Goal: Transaction & Acquisition: Purchase product/service

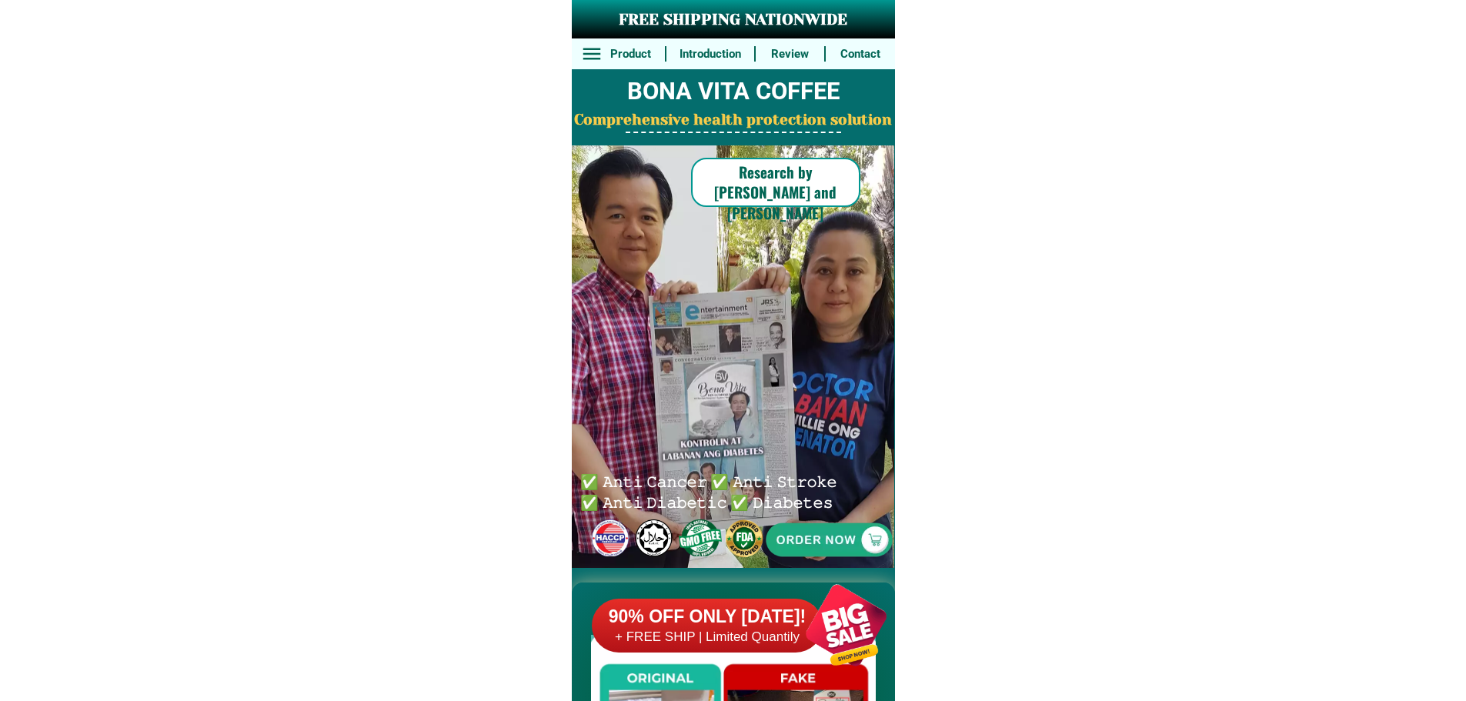
click at [800, 545] on div at bounding box center [829, 540] width 316 height 316
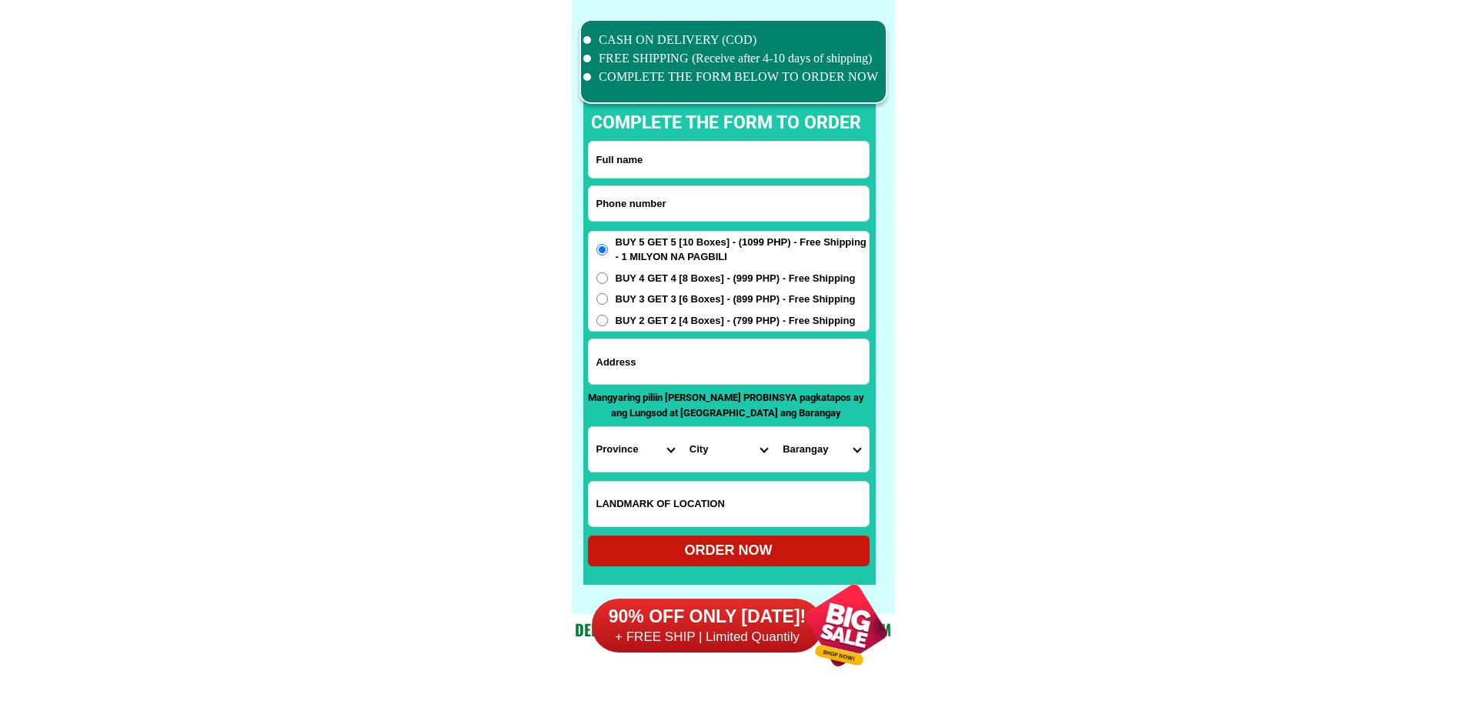
scroll to position [11964, 0]
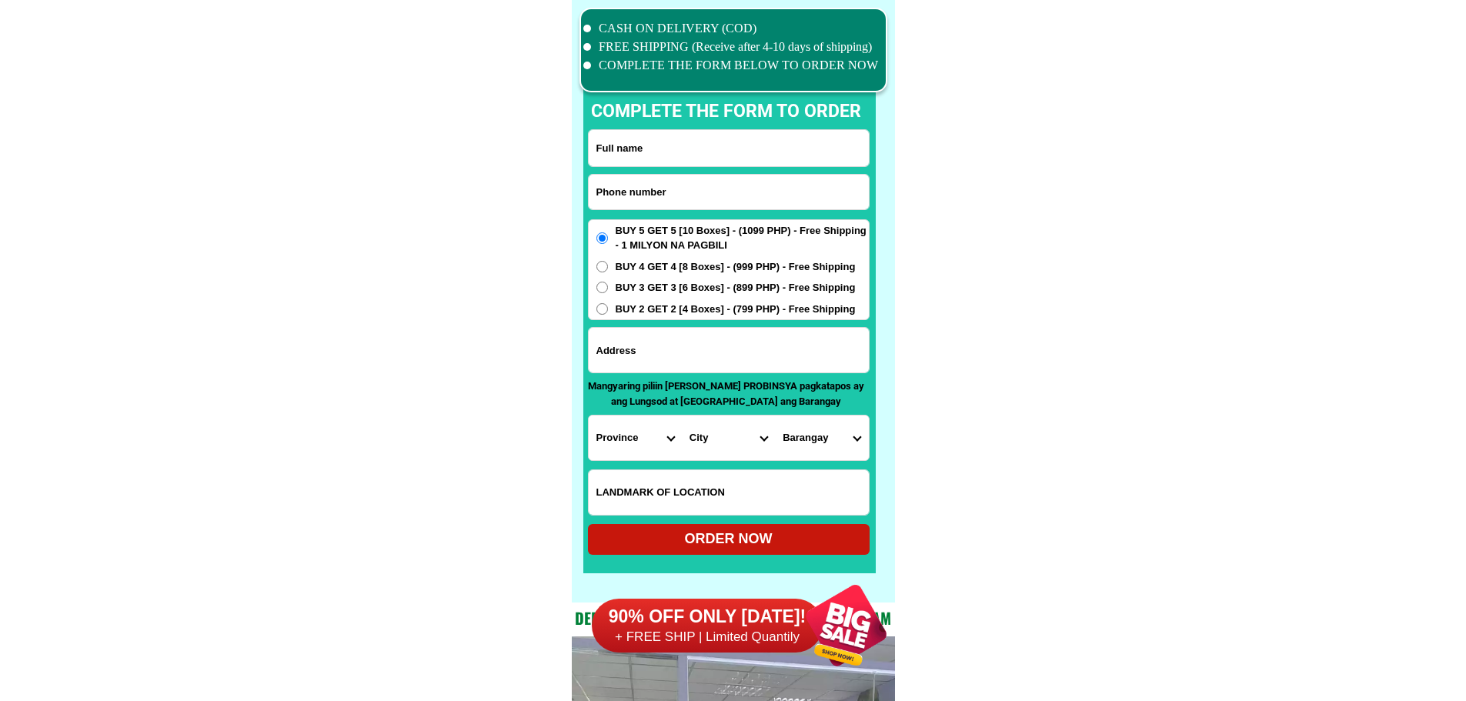
click at [694, 189] on input "Input phone_number" at bounding box center [729, 192] width 280 height 35
paste input "09553753072"
type input "09553753072"
click at [681, 141] on input "Input full_name" at bounding box center [729, 148] width 280 height 36
paste input "[PERSON_NAME]"
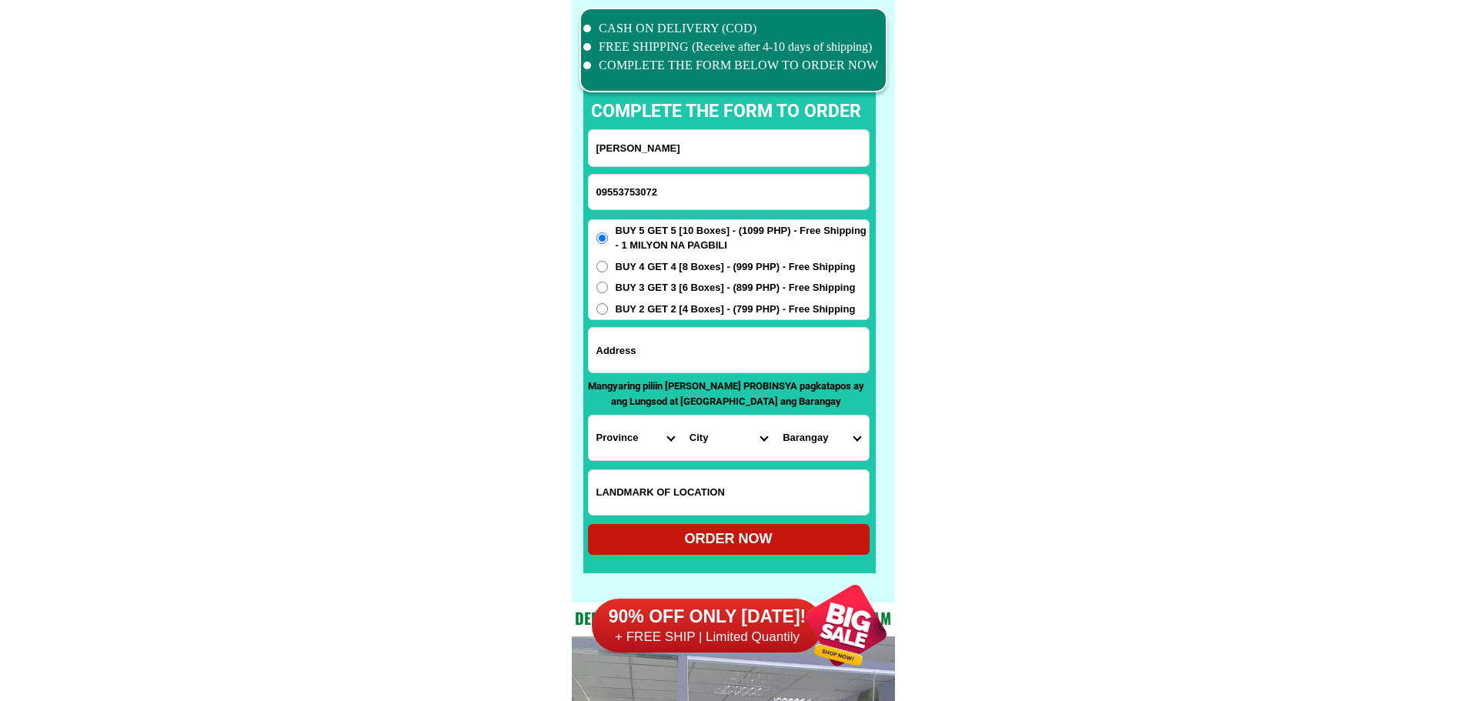
type input "[PERSON_NAME]"
click at [786, 349] on input "Input address" at bounding box center [729, 350] width 280 height 45
paste input "Purok mangga lower villa [PERSON_NAME] southern [GEOGRAPHIC_DATA]"
type input "Purok mangga lower villa [PERSON_NAME] southern [GEOGRAPHIC_DATA]"
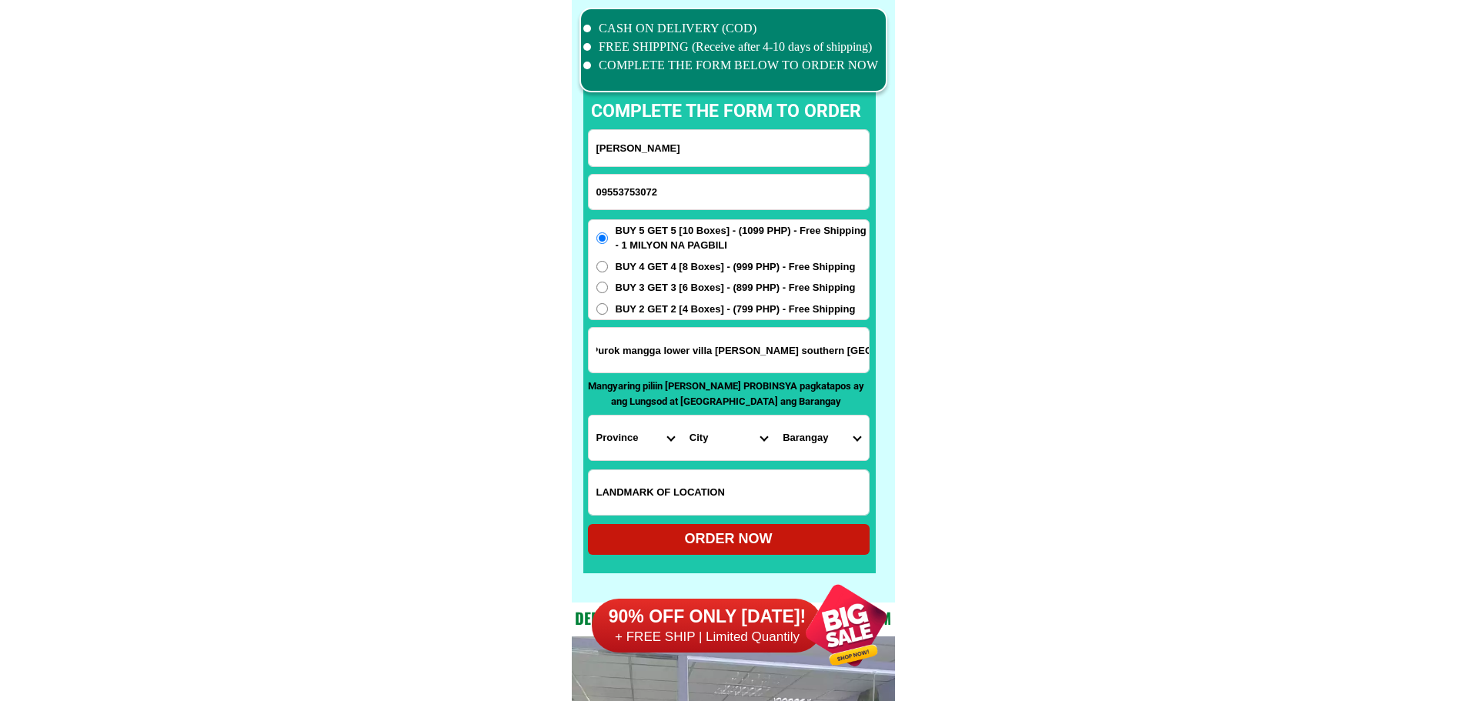
scroll to position [0, 0]
click at [695, 259] on span "BUY 4 GET 4 [8 Boxes] - (999 PHP) - Free Shipping" at bounding box center [736, 266] width 240 height 15
click at [608, 261] on input "BUY 4 GET 4 [8 Boxes] - (999 PHP) - Free Shipping" at bounding box center [602, 267] width 12 height 12
radio input "true"
click at [637, 444] on select "Province [GEOGRAPHIC_DATA] [GEOGRAPHIC_DATA] [GEOGRAPHIC_DATA] [GEOGRAPHIC_DATA…" at bounding box center [635, 438] width 93 height 45
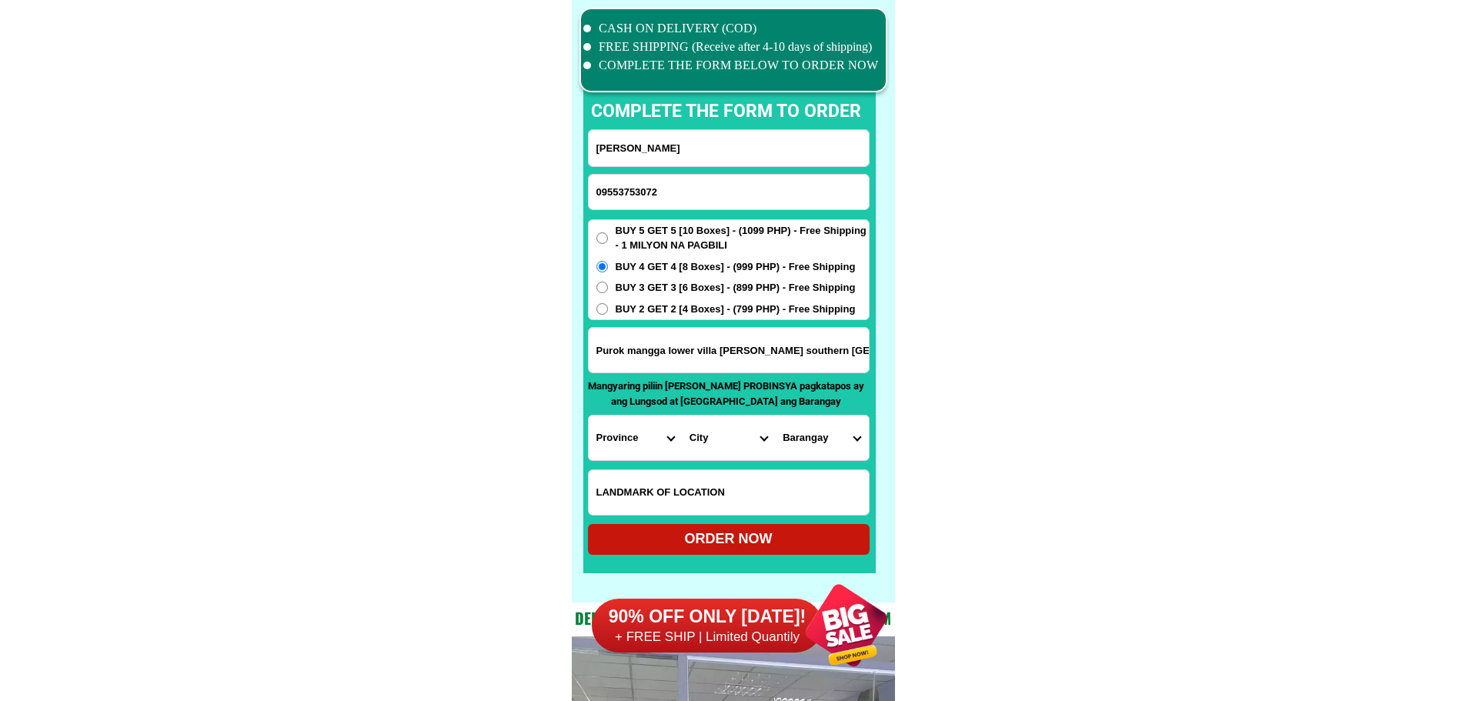
select select "63_976"
click at [730, 446] on select "City Anahawan Hinunangan [PERSON_NAME][GEOGRAPHIC_DATA][GEOGRAPHIC_DATA] Maasin…" at bounding box center [728, 438] width 93 height 45
select select "63_9761660"
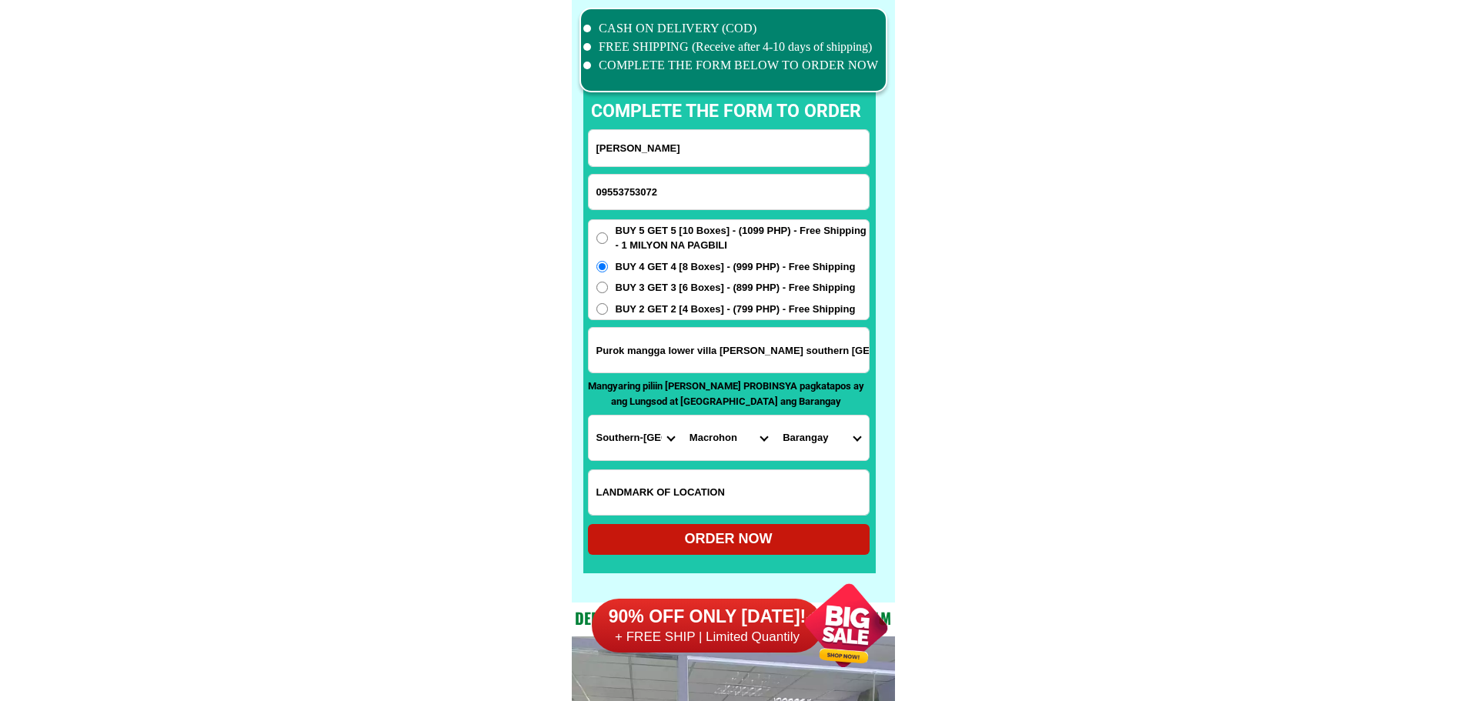
click at [817, 442] on select "[GEOGRAPHIC_DATA][PERSON_NAME][PERSON_NAME][GEOGRAPHIC_DATA] Bagong silang Busc…" at bounding box center [821, 438] width 93 height 45
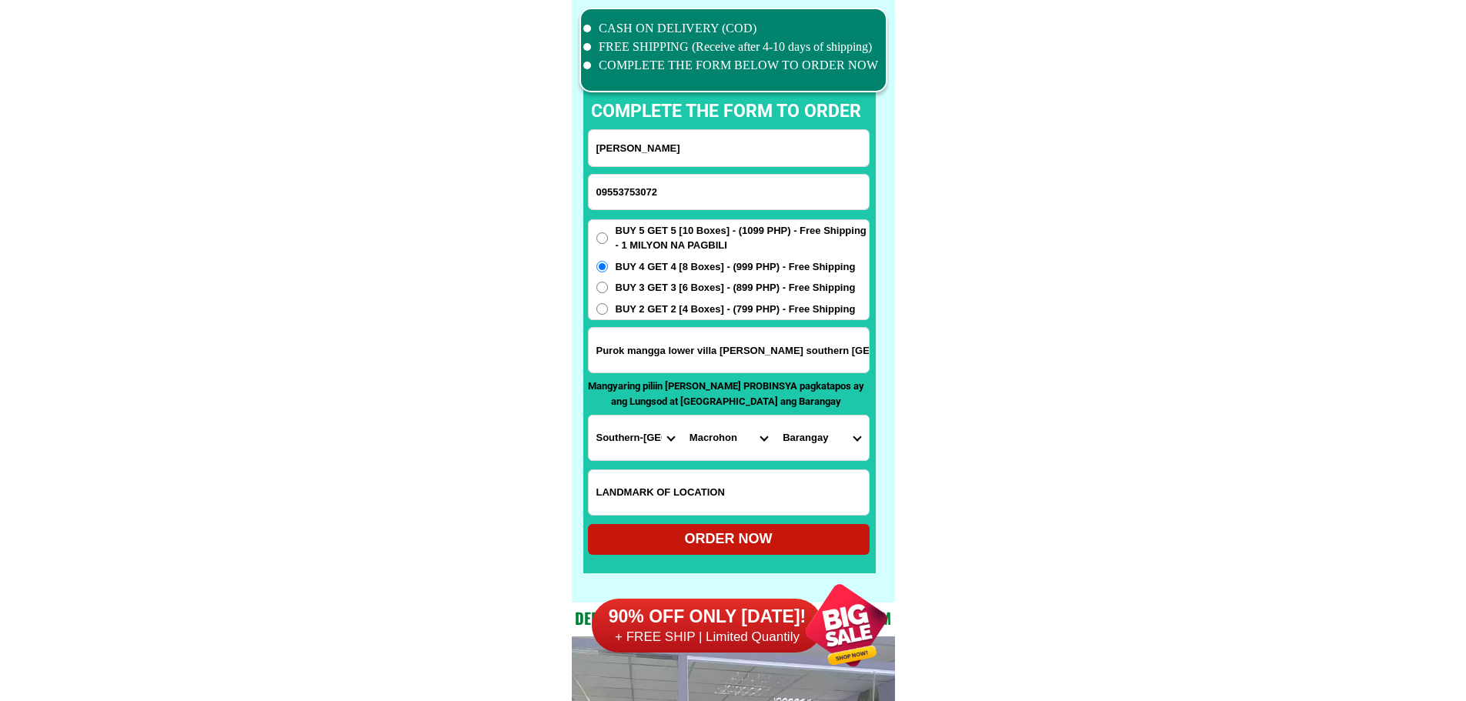
click at [817, 442] on select "[GEOGRAPHIC_DATA][PERSON_NAME][PERSON_NAME][GEOGRAPHIC_DATA] Bagong silang Busc…" at bounding box center [821, 438] width 93 height 45
drag, startPoint x: 837, startPoint y: 356, endPoint x: 906, endPoint y: 356, distance: 69.3
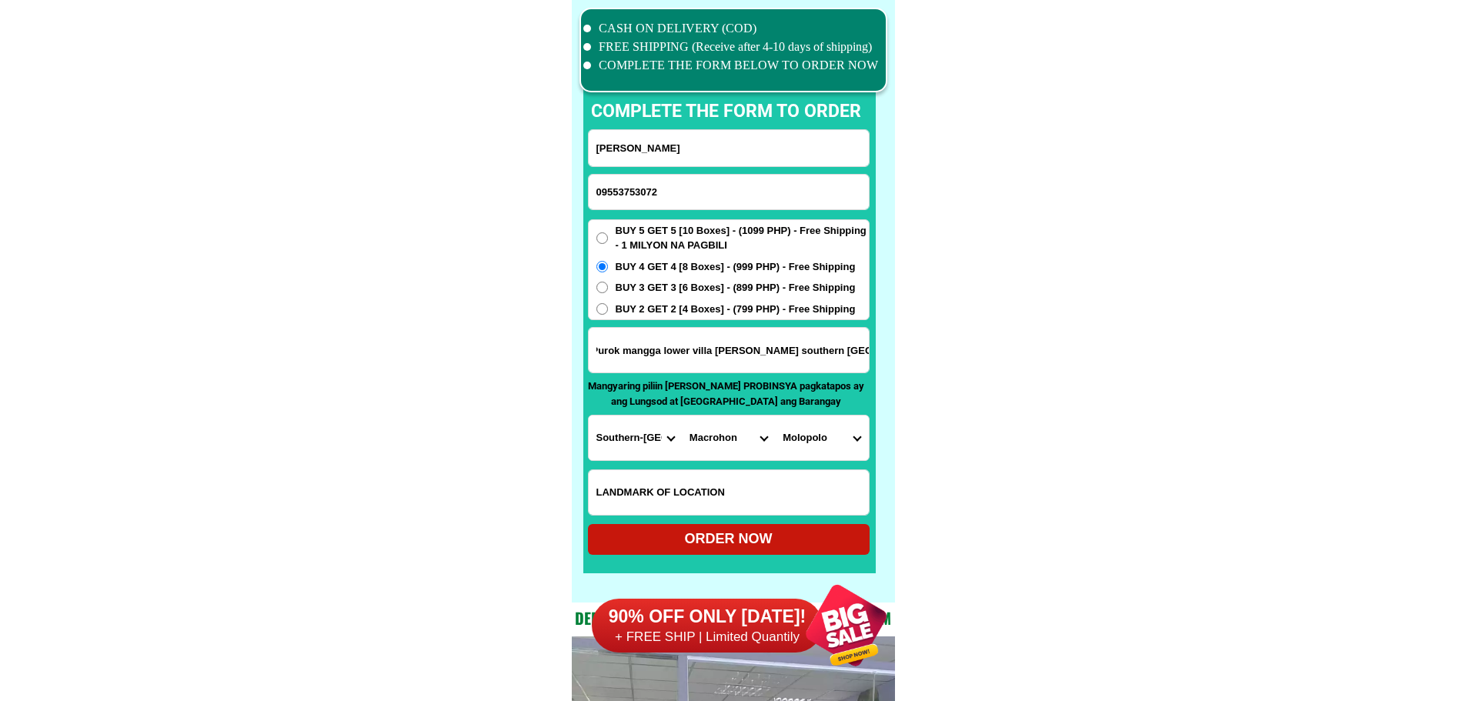
click at [812, 358] on input "Purok mangga lower villa [PERSON_NAME] southern [GEOGRAPHIC_DATA]" at bounding box center [729, 350] width 280 height 45
click at [818, 442] on select "[GEOGRAPHIC_DATA][PERSON_NAME][PERSON_NAME][GEOGRAPHIC_DATA] Bagong silang Busc…" at bounding box center [821, 438] width 93 height 45
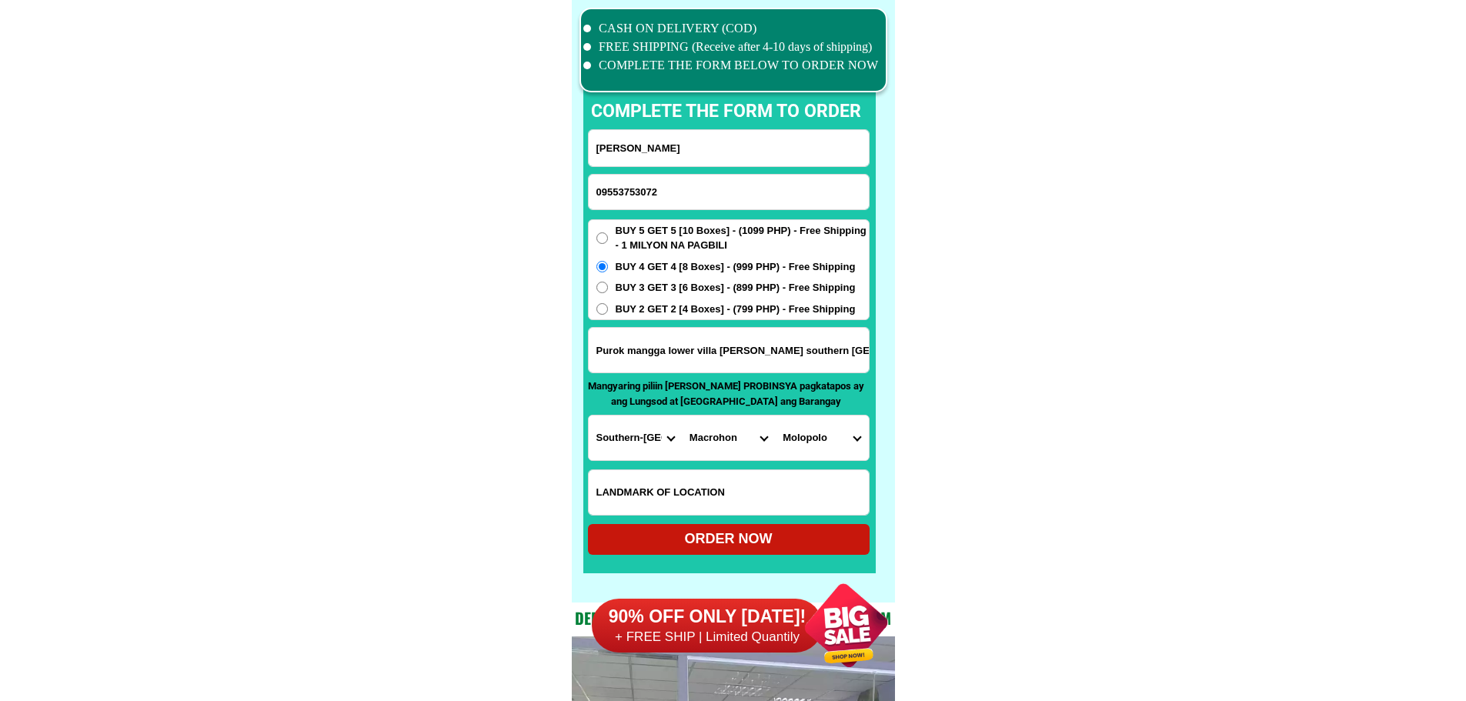
click at [818, 442] on select "[GEOGRAPHIC_DATA][PERSON_NAME][PERSON_NAME][GEOGRAPHIC_DATA] Bagong silang Busc…" at bounding box center [821, 438] width 93 height 45
select select "63_9761660170"
click at [775, 416] on select "[GEOGRAPHIC_DATA][PERSON_NAME][PERSON_NAME][GEOGRAPHIC_DATA] Bagong silang Busc…" at bounding box center [821, 438] width 93 height 45
click at [823, 535] on div "ORDER NOW" at bounding box center [729, 539] width 282 height 21
radio input "true"
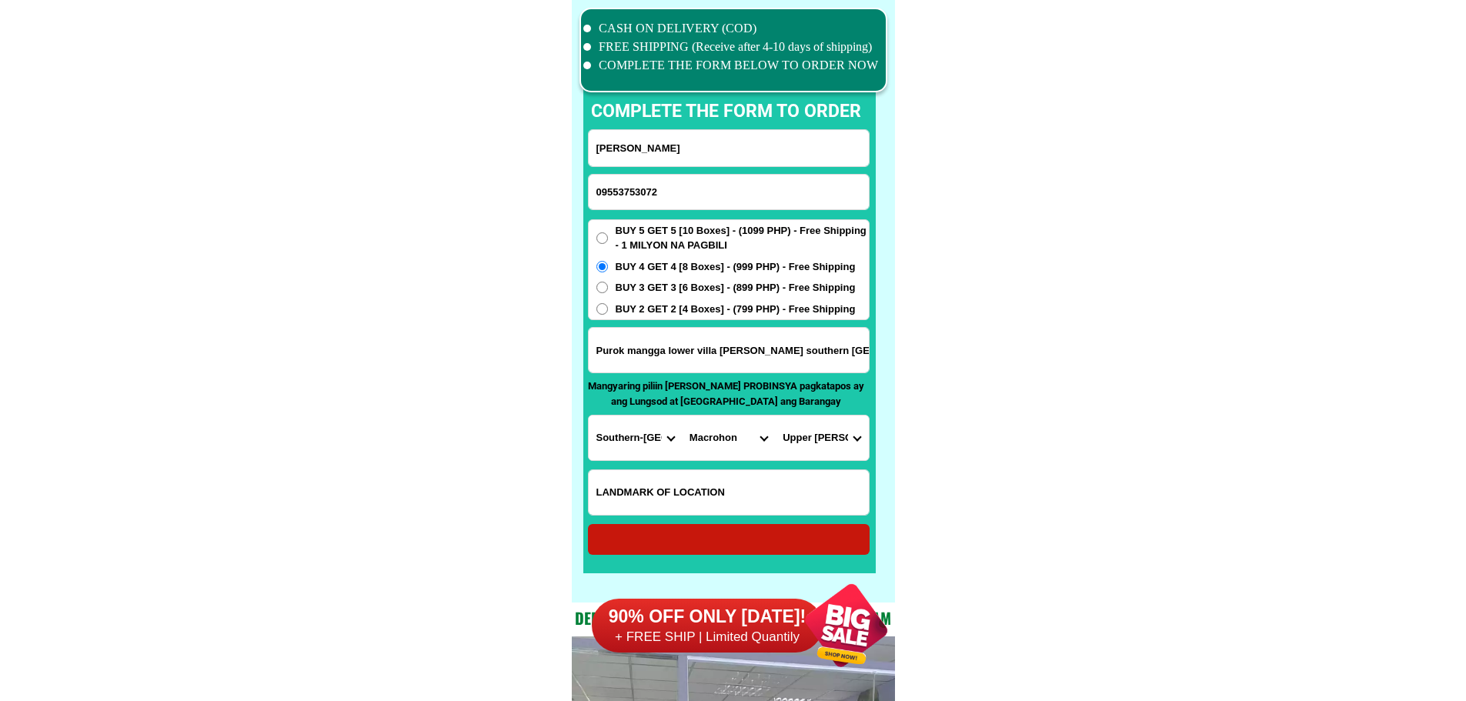
radio input "true"
click at [729, 197] on input "Input phone_number" at bounding box center [729, 192] width 280 height 35
paste input "09385931499"
type input "09385931499"
click at [759, 150] on input "Input full_name" at bounding box center [729, 148] width 280 height 36
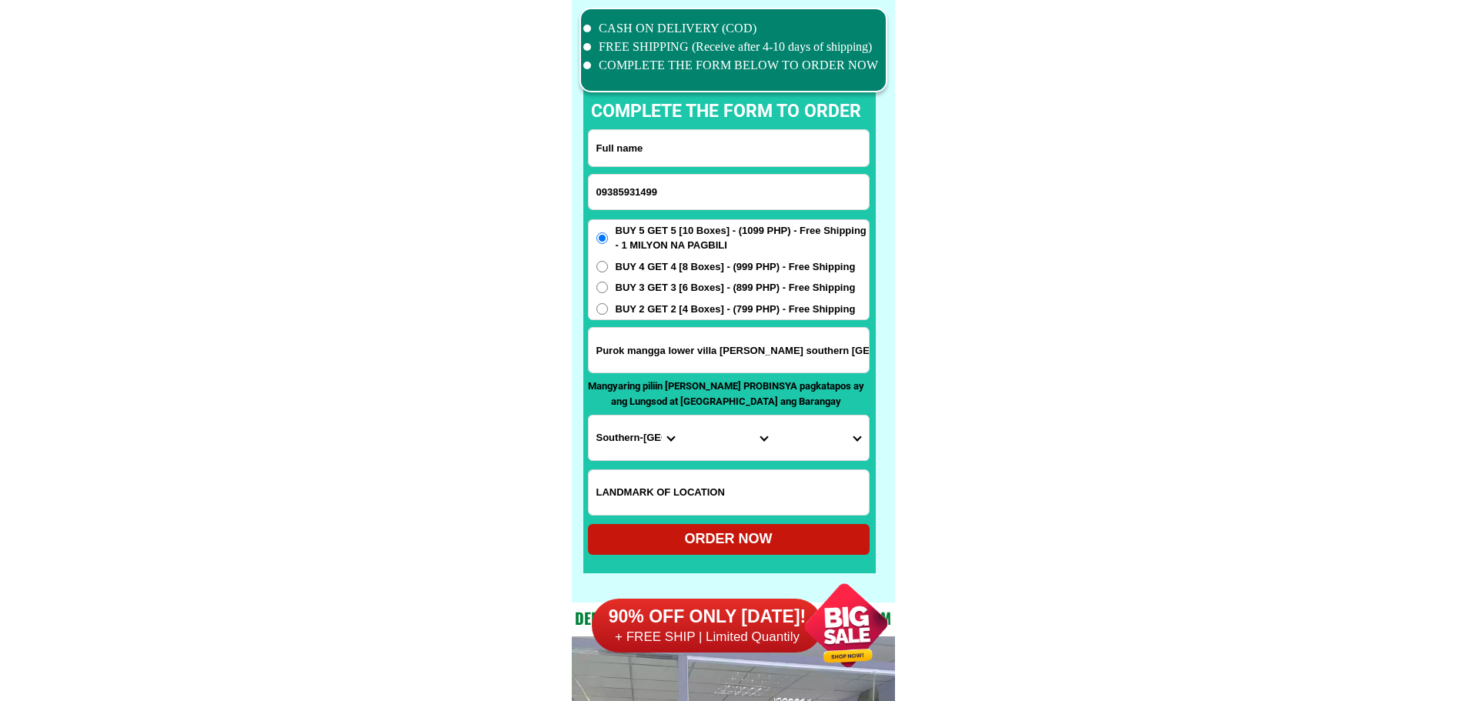
paste input "[PERSON_NAME]"
type input "[PERSON_NAME]"
click at [753, 345] on input "Input address" at bounding box center [729, 350] width 280 height 45
paste input "465-B Purok 4B [GEOGRAPHIC_DATA]"
click at [723, 354] on input "465-B Purok 4B [GEOGRAPHIC_DATA]" at bounding box center [729, 350] width 280 height 45
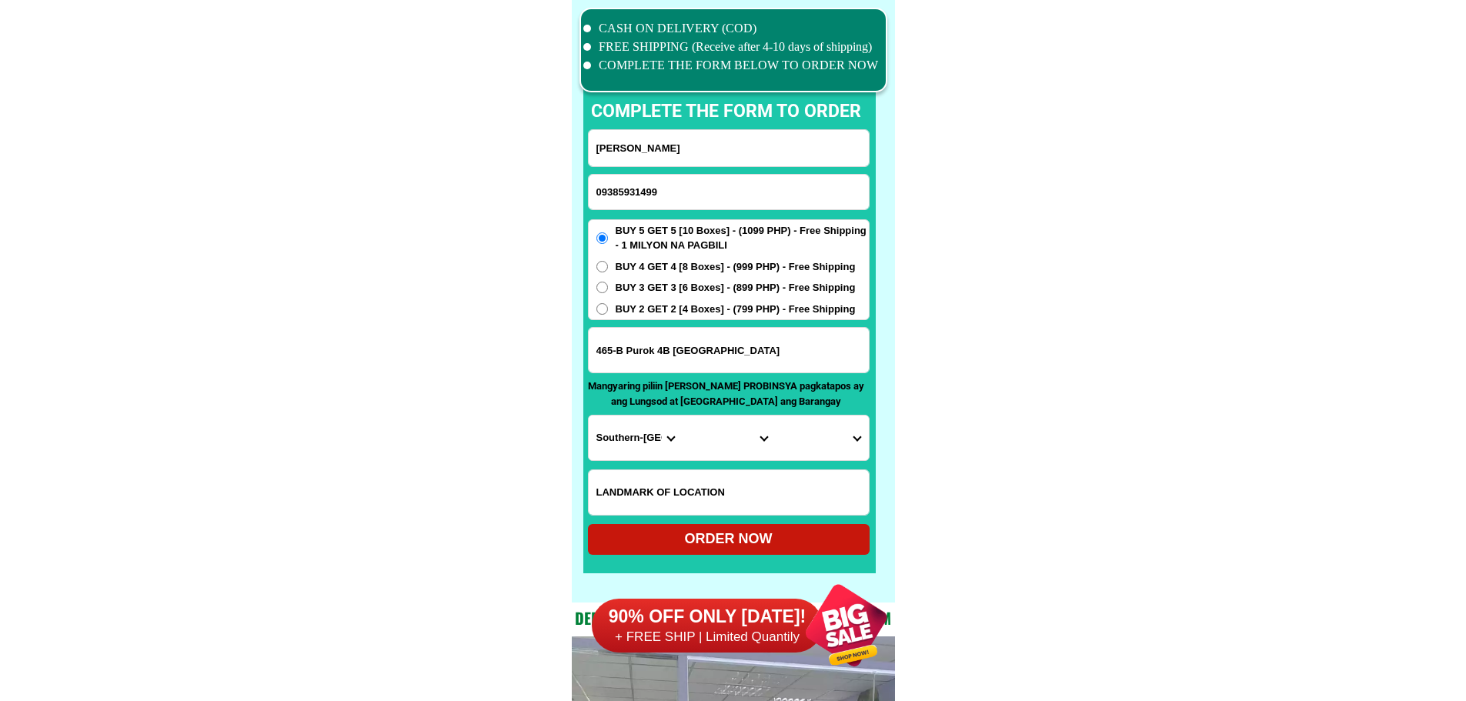
paste input ", [GEOGRAPHIC_DATA]"
type input "[STREET_ADDRESS]"
click at [634, 431] on select "Province [GEOGRAPHIC_DATA] [GEOGRAPHIC_DATA] [GEOGRAPHIC_DATA] [GEOGRAPHIC_DATA…" at bounding box center [635, 438] width 93 height 45
select select "63_695"
click at [704, 443] on select "City" at bounding box center [728, 438] width 93 height 45
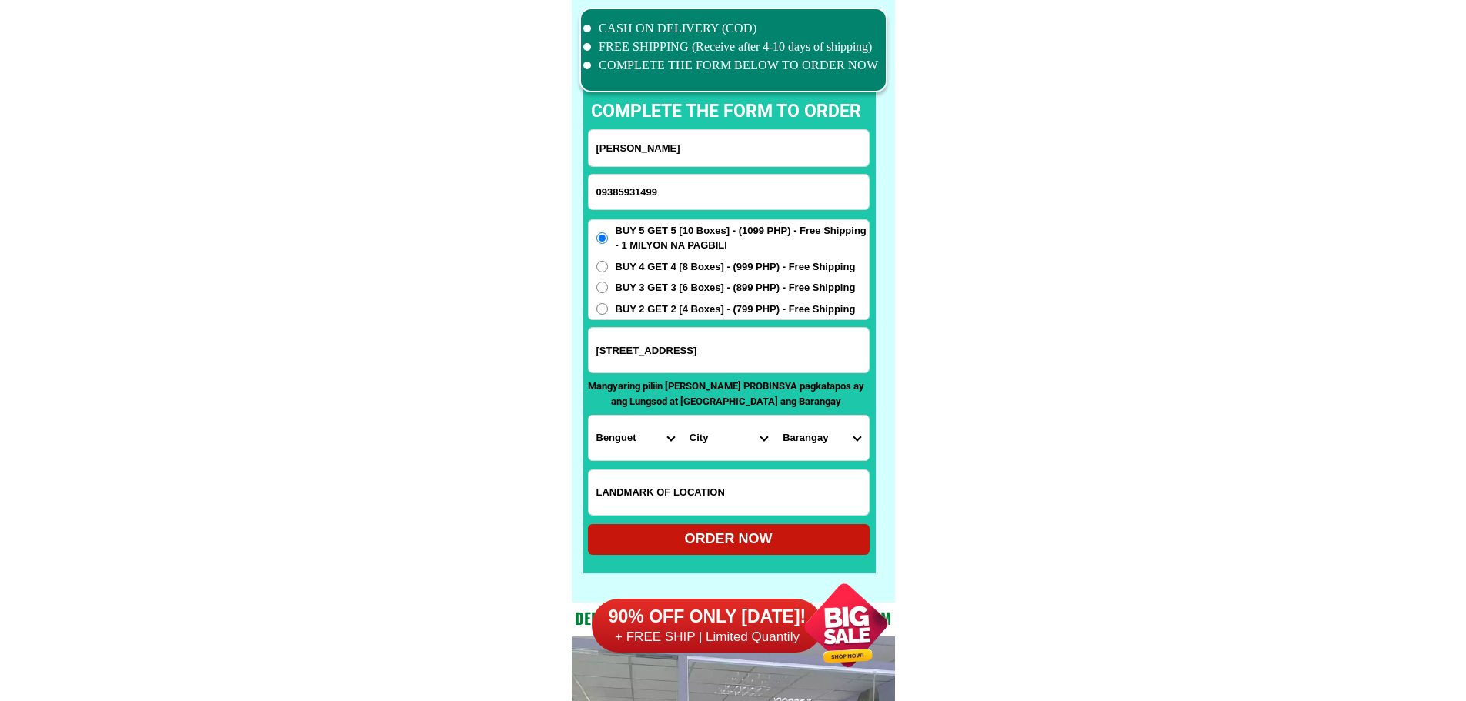
select select "63_6951986"
click at [836, 436] on select "Barangay [PERSON_NAME][GEOGRAPHIC_DATA] (abcr) [GEOGRAPHIC_DATA][PERSON_NAME][G…" at bounding box center [821, 438] width 93 height 45
select select "63_695198610342"
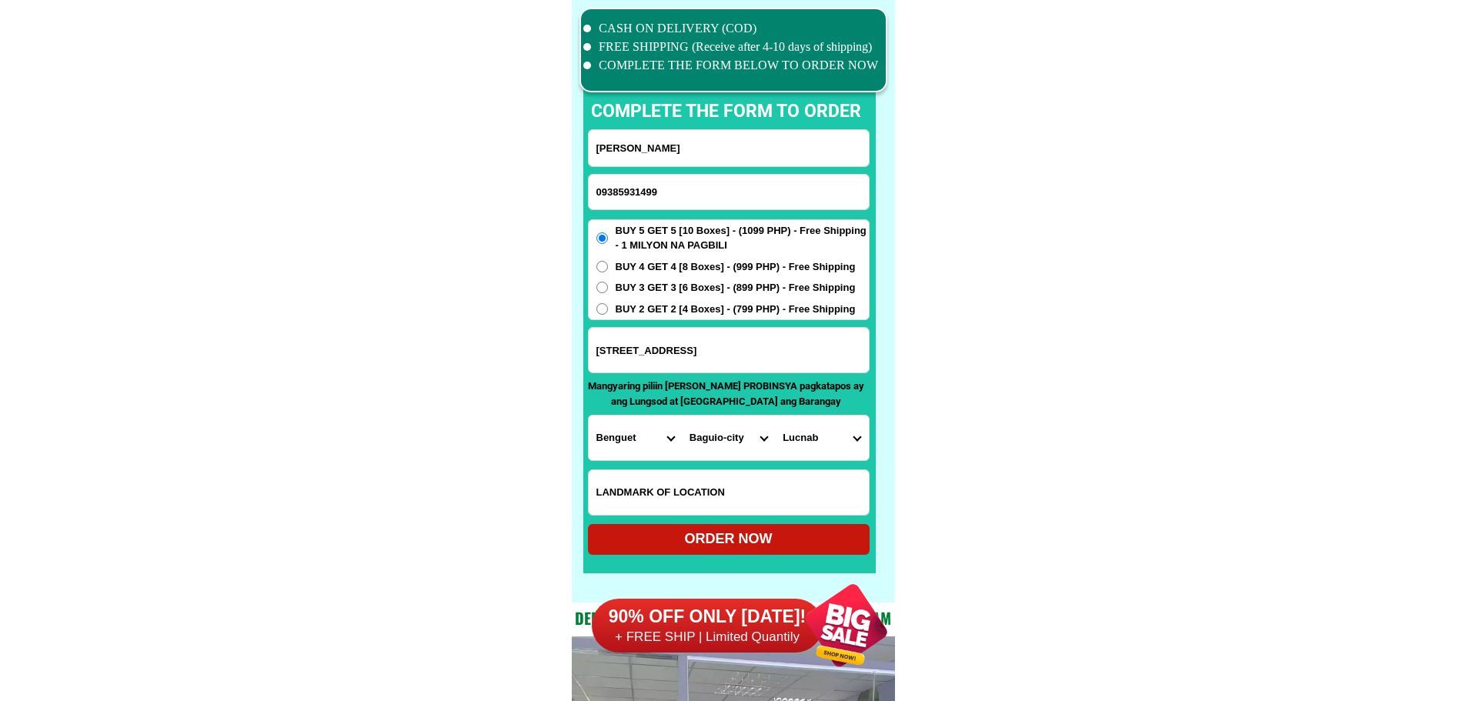
click at [766, 503] on input "Input LANDMARKOFLOCATION" at bounding box center [729, 492] width 280 height 45
paste input "Pangod Store"
type input "Pangod Store"
click at [871, 543] on div at bounding box center [729, 305] width 292 height 535
click at [823, 542] on div "ORDER NOW" at bounding box center [729, 539] width 282 height 21
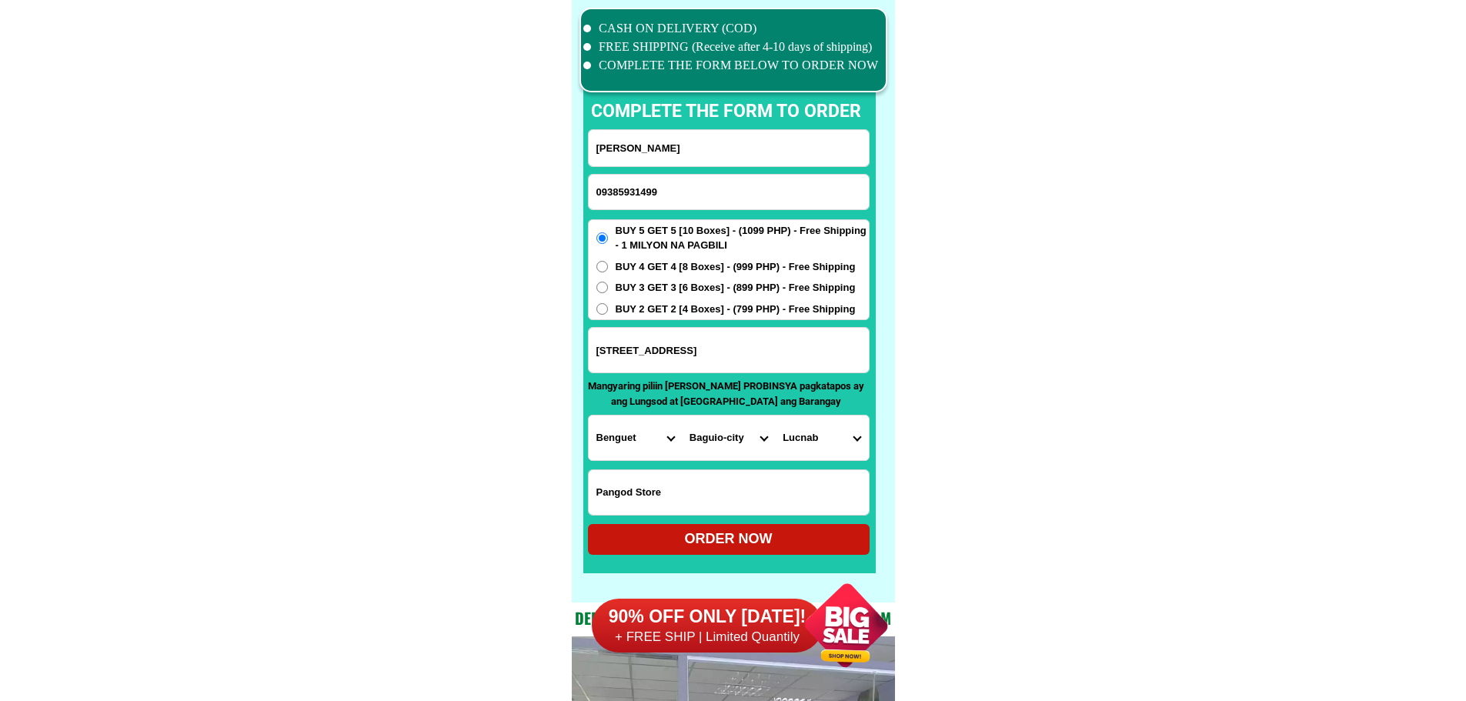
radio input "true"
